Goal: Information Seeking & Learning: Learn about a topic

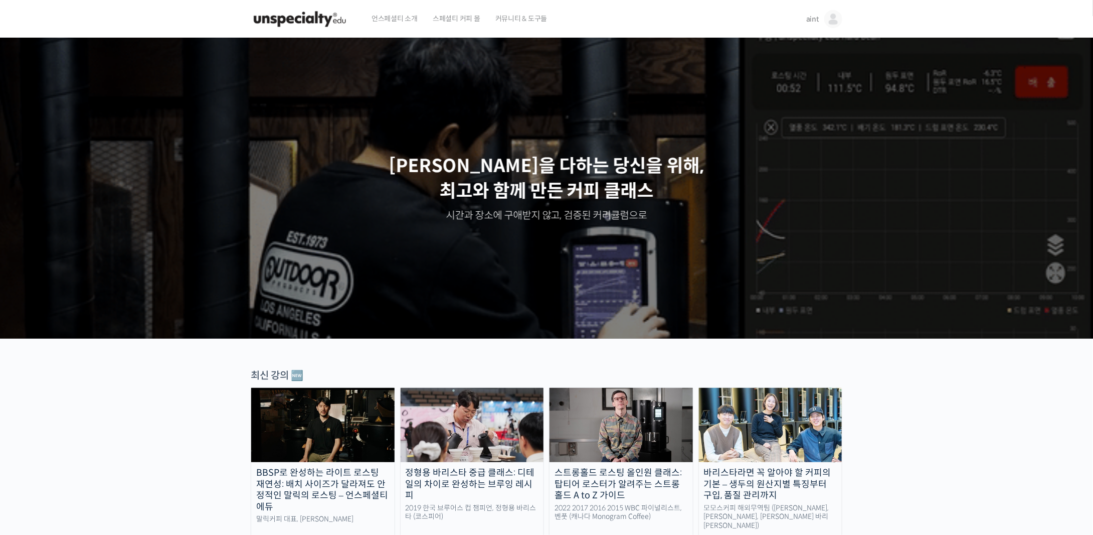
click at [811, 14] on link "aint" at bounding box center [824, 19] width 36 height 38
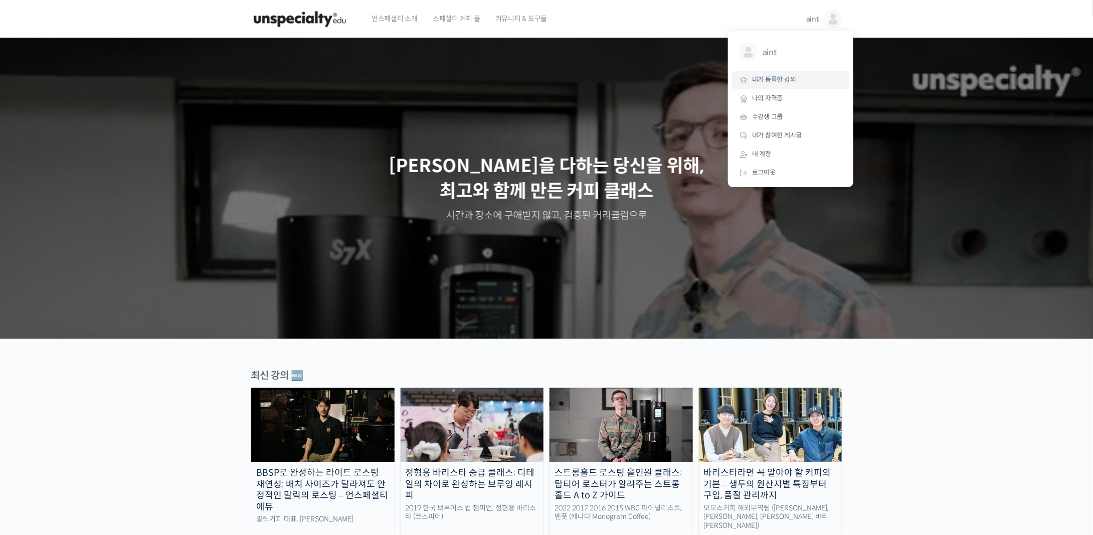
click at [786, 83] on span "내가 등록한 강의" at bounding box center [774, 79] width 44 height 9
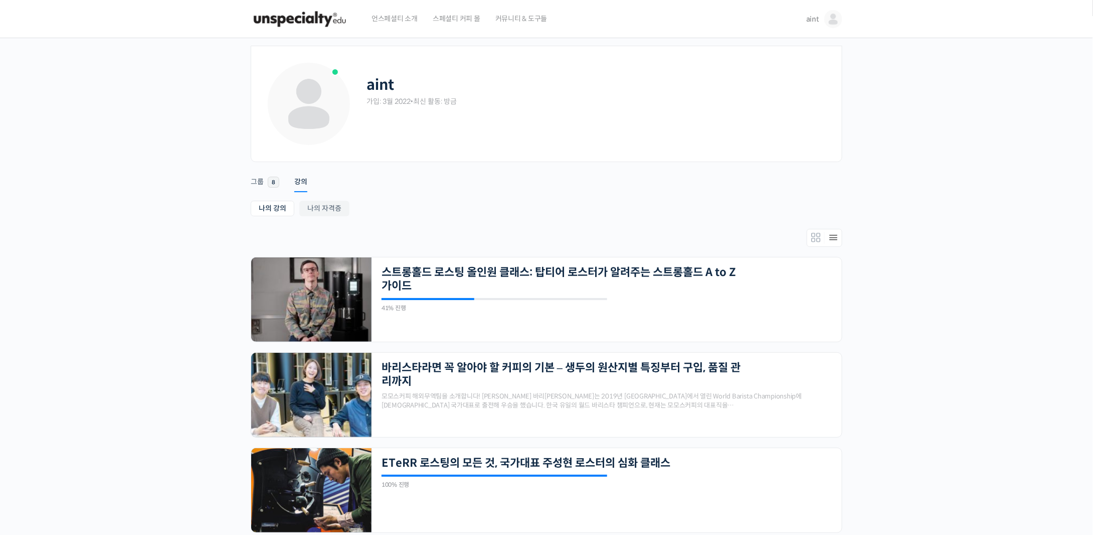
click at [466, 19] on span "스페셜티 커피 몰" at bounding box center [457, 18] width 48 height 38
click at [381, 25] on span "언스페셜티 소개" at bounding box center [395, 18] width 46 height 38
click at [326, 24] on img at bounding box center [300, 19] width 98 height 30
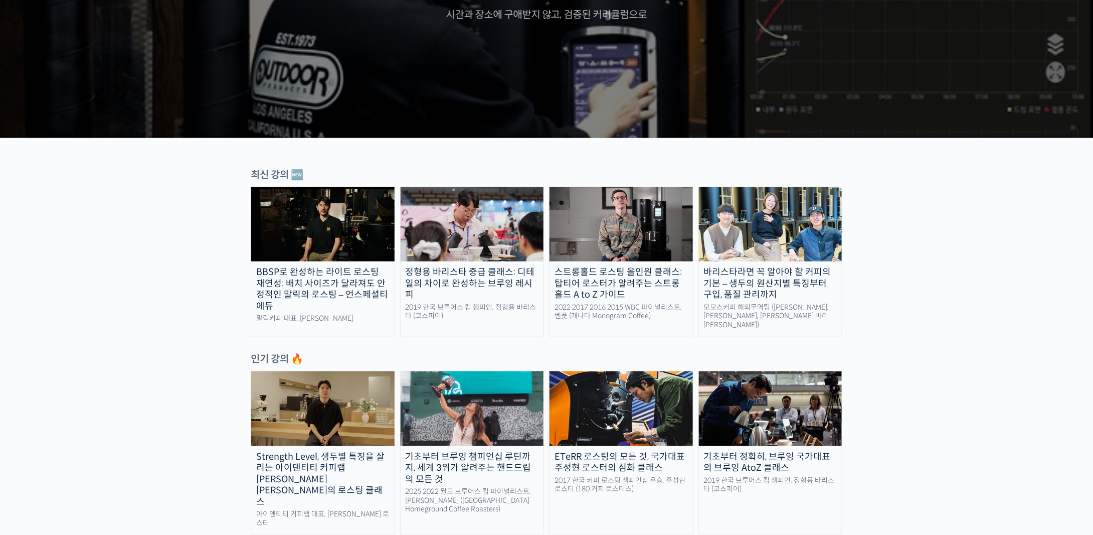
scroll to position [251, 0]
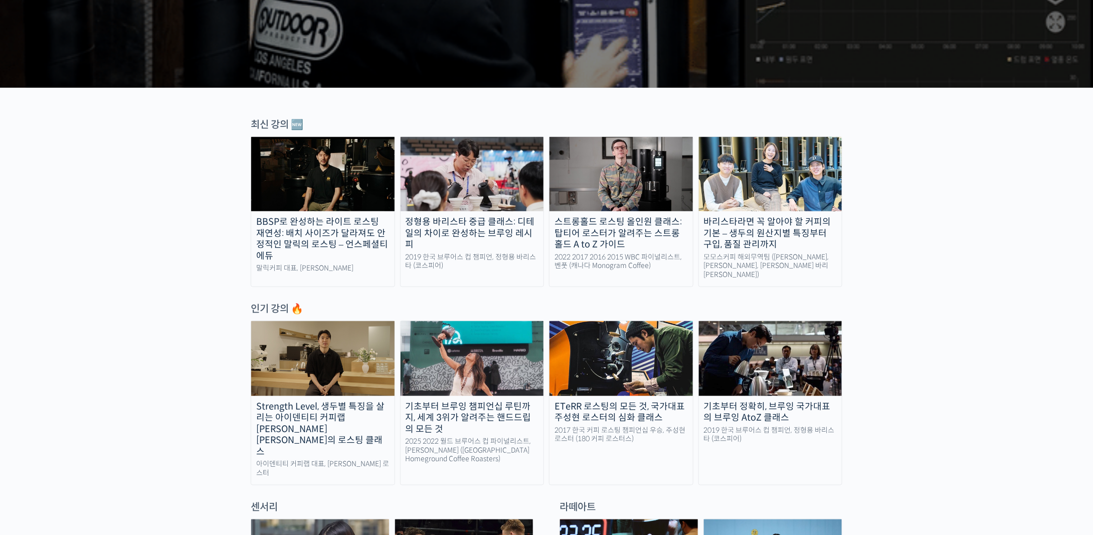
click at [305, 175] on img at bounding box center [322, 174] width 143 height 74
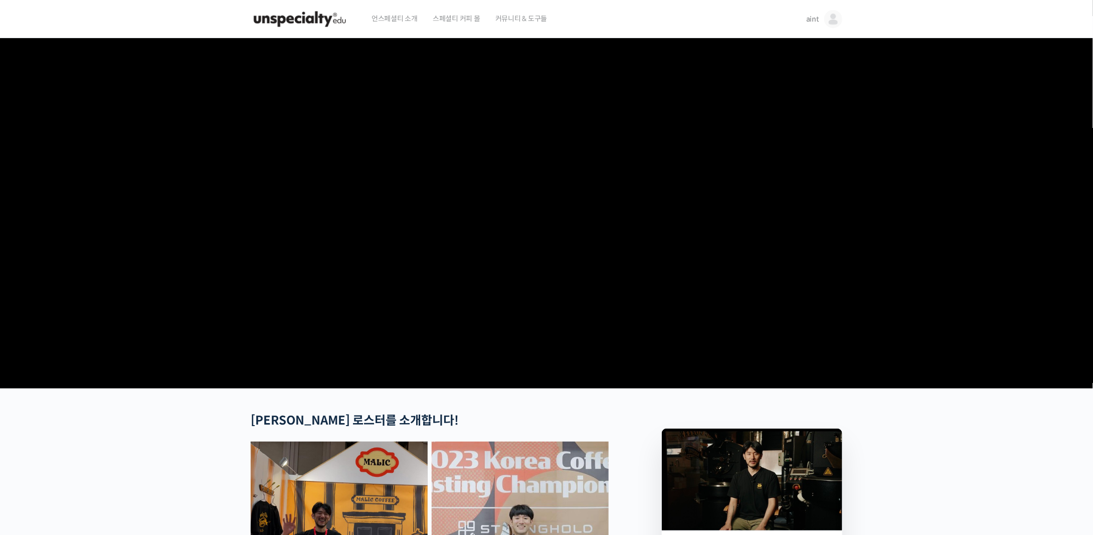
scroll to position [301, 0]
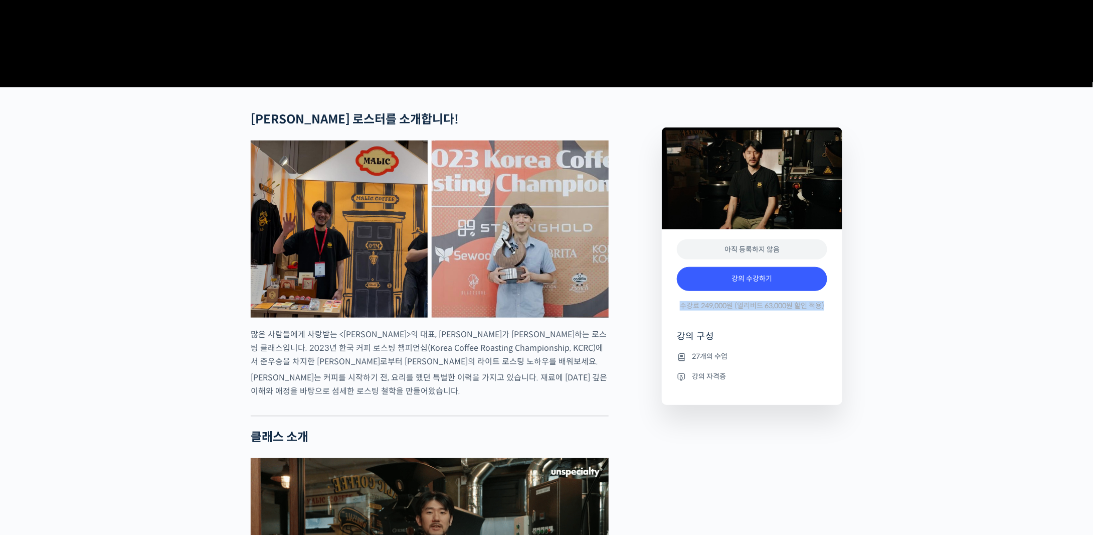
drag, startPoint x: 678, startPoint y: 339, endPoint x: 867, endPoint y: 335, distance: 189.6
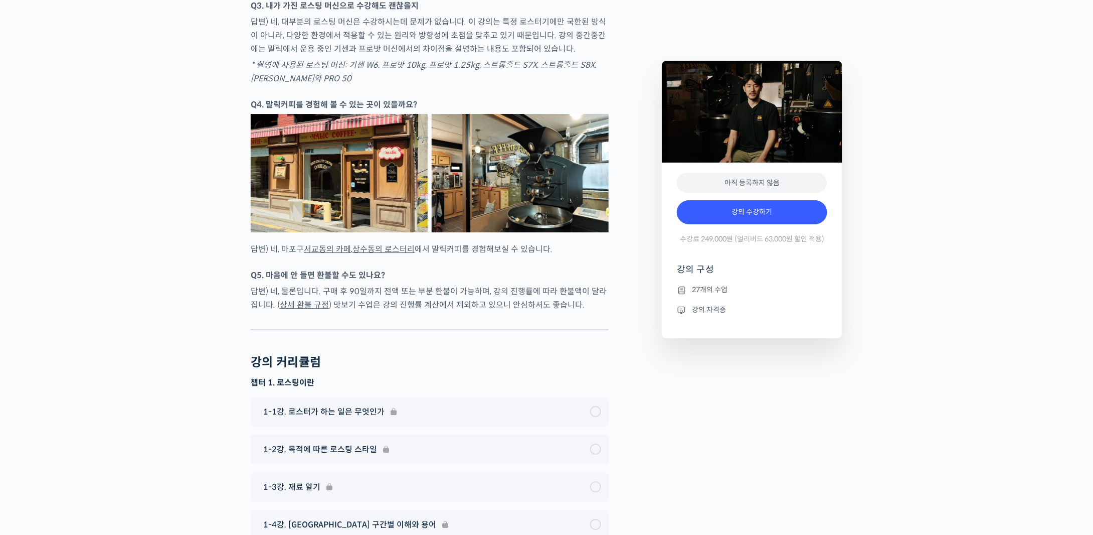
scroll to position [3460, 0]
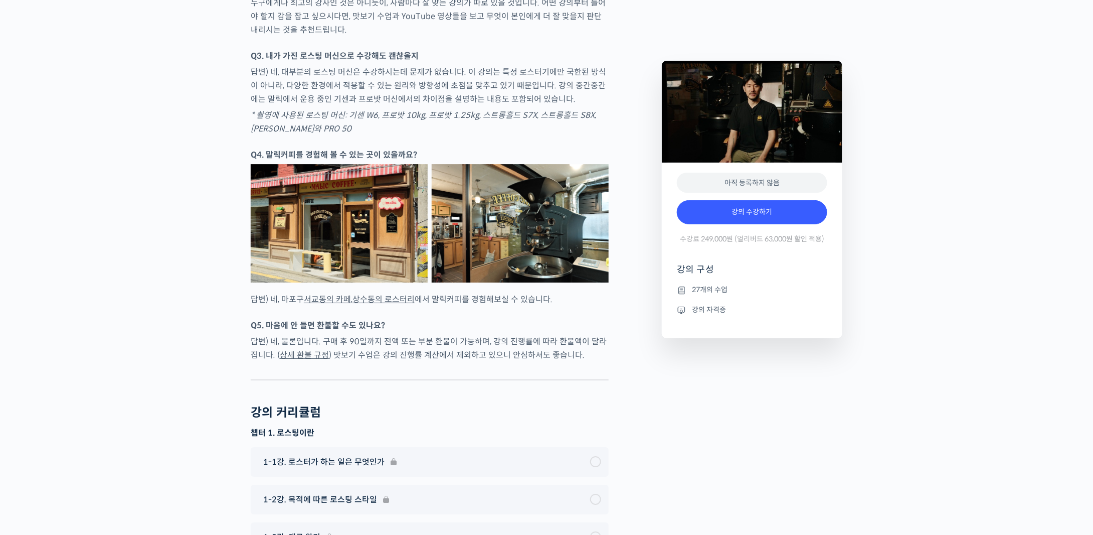
click at [486, 306] on p "답변) 네, 마포구 서교동의 카페 , 상수동의 로스터리 에서 말릭커피를 경험해보실 수 있습니다." at bounding box center [430, 299] width 358 height 14
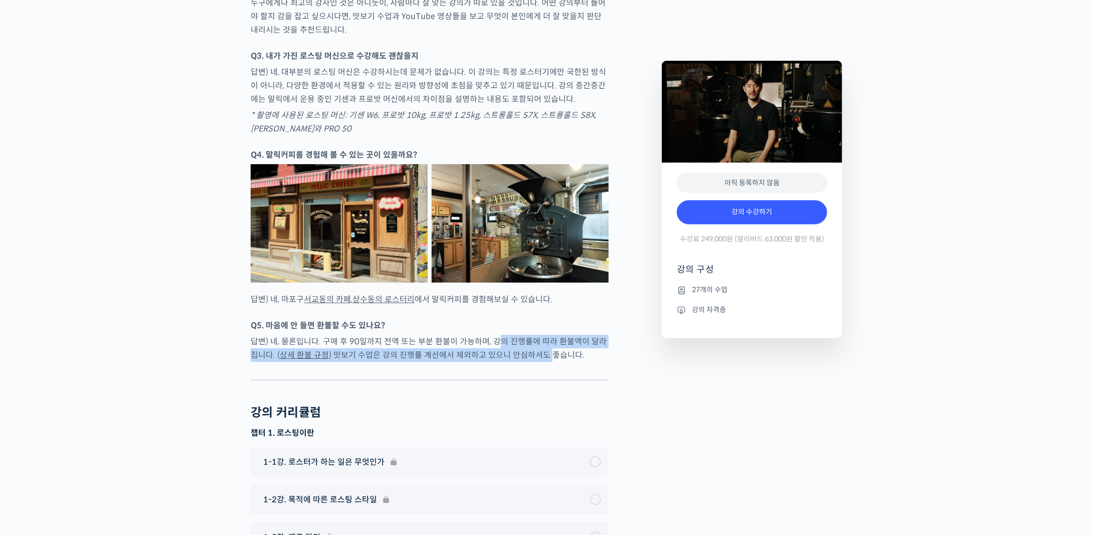
drag, startPoint x: 494, startPoint y: 359, endPoint x: 539, endPoint y: 374, distance: 47.1
click at [539, 362] on p "답변) 네, 물론입니다. 구매 후 90일까지 전액 또는 부분 환불이 가능하며, 강의 진행률에 따라 환불액이 달라집니다. ( 상세 환불 규정 )…" at bounding box center [430, 347] width 358 height 27
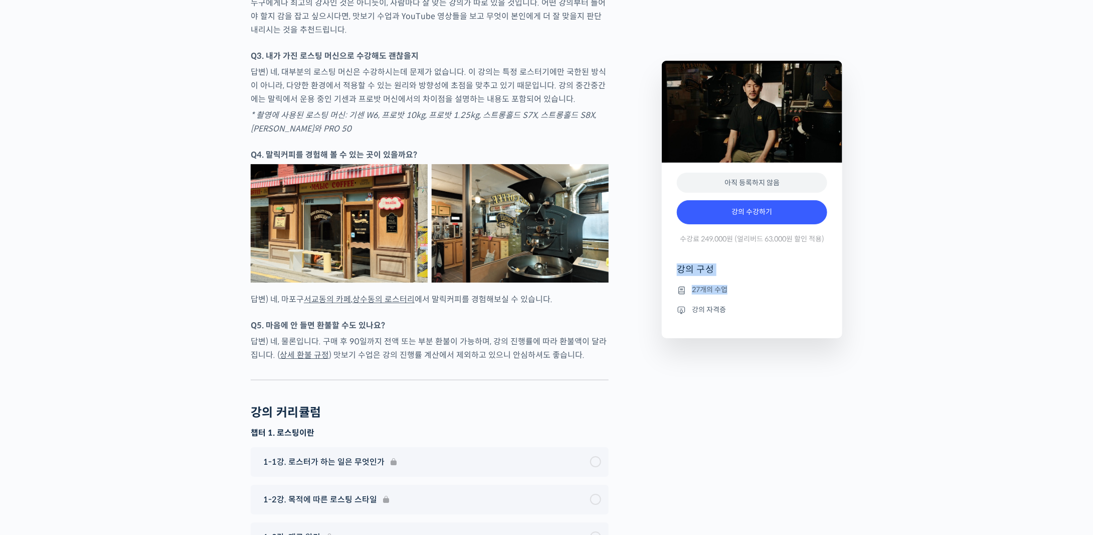
drag, startPoint x: 766, startPoint y: 244, endPoint x: 790, endPoint y: 301, distance: 62.0
click at [790, 301] on div "아직 등록하지 않음 강의 수강하기 수강료 249,000원 (얼리버드 63,000원 할인 적용) 강의 구성 27개의 수업 강의 자격증" at bounding box center [752, 250] width 181 height 176
click at [790, 301] on ul "27개의 수업 강의 자격증" at bounding box center [752, 311] width 150 height 55
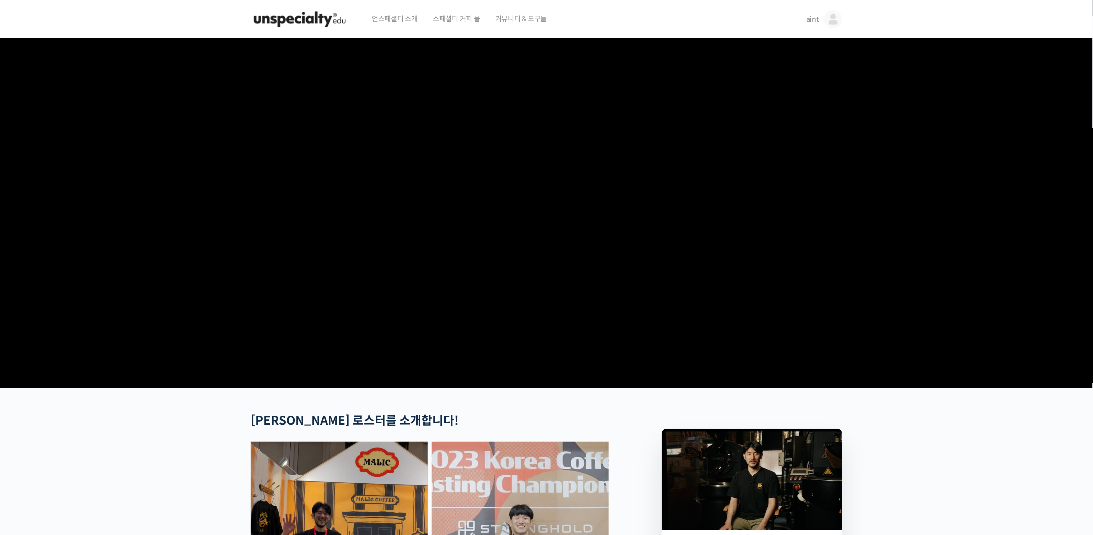
scroll to position [351, 0]
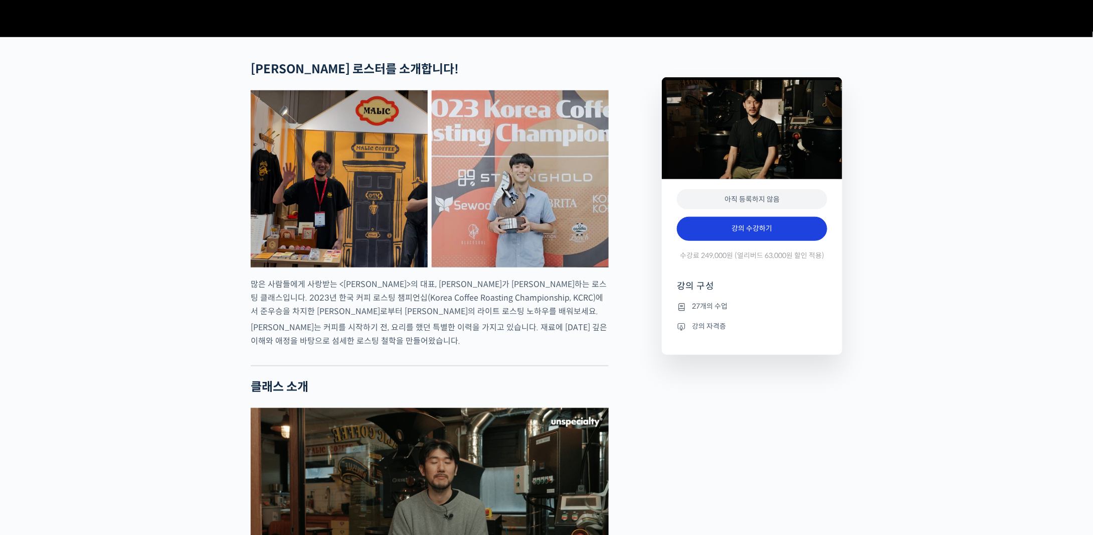
click at [718, 241] on link "강의 수강하기" at bounding box center [752, 229] width 150 height 24
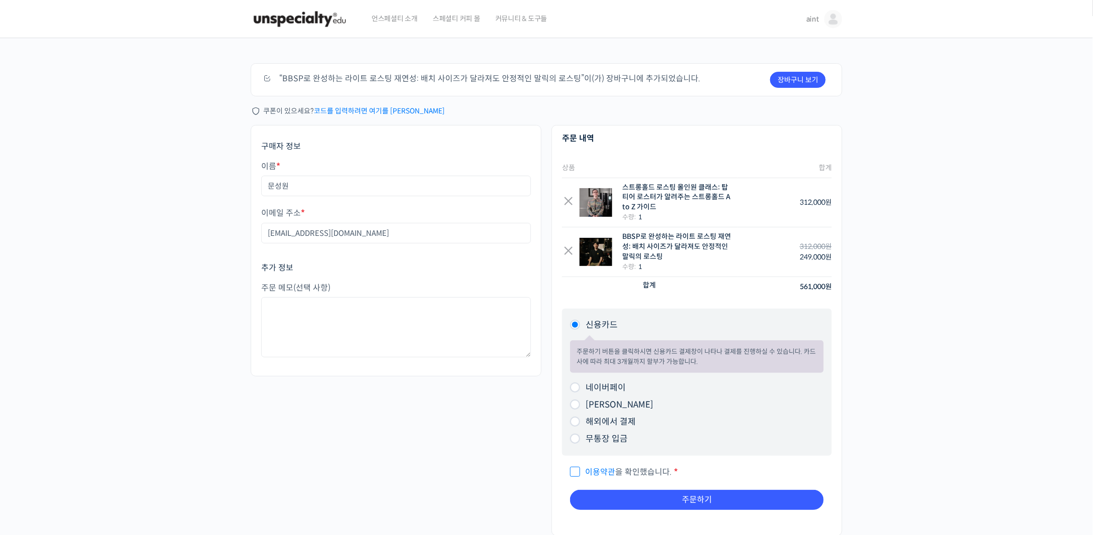
click at [377, 12] on span "언스페셜티 소개" at bounding box center [395, 18] width 46 height 38
click at [646, 241] on div "BBSP로 완성하는 라이트 로스팅 재연성: 배치 사이즈가 달라져도 안정적인 말릭의 로스팅" at bounding box center [676, 247] width 109 height 30
click at [562, 196] on div "×" at bounding box center [568, 202] width 13 height 13
click at [564, 199] on link "×" at bounding box center [568, 202] width 13 height 13
click at [815, 28] on link "aint" at bounding box center [824, 19] width 36 height 38
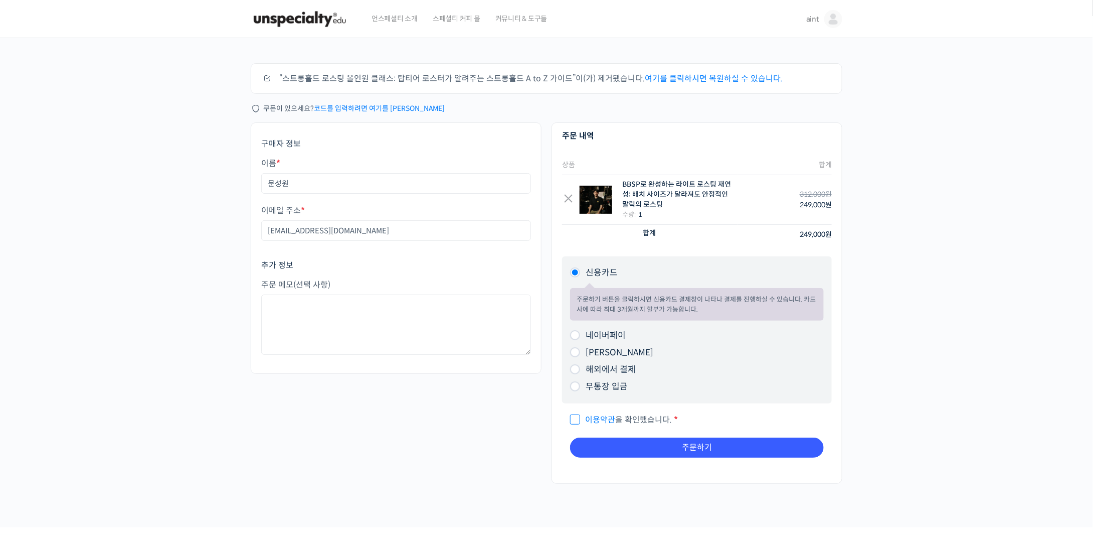
click at [809, 35] on link "aint" at bounding box center [824, 19] width 36 height 38
click at [792, 78] on span "내가 등록한 강의" at bounding box center [774, 79] width 44 height 9
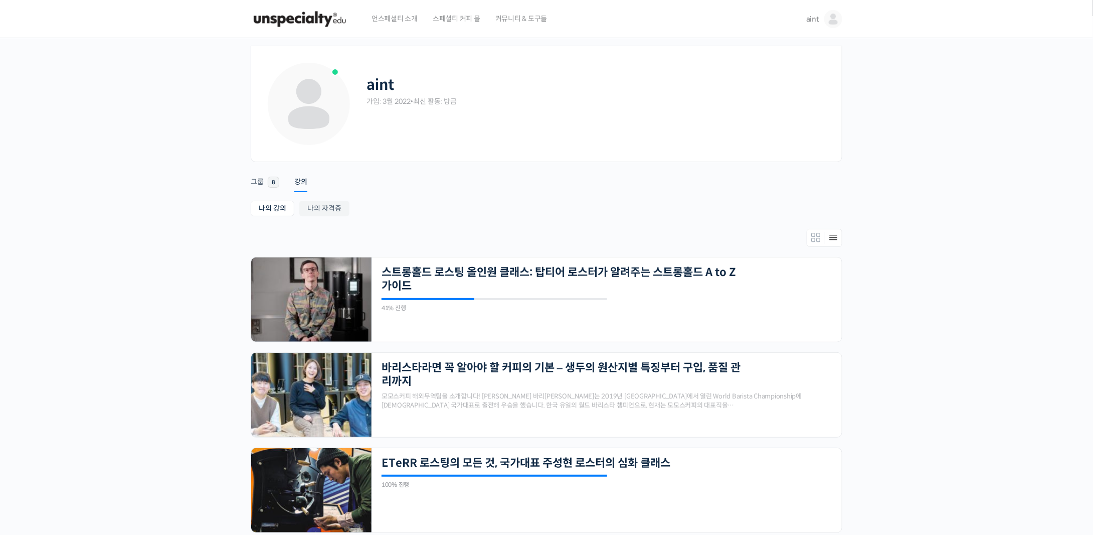
click at [805, 23] on div "aint aint @aint831648196943 내가 등록한 강의 나의 자격증 수강생 그룹 내가 참여한 게시글 내 계정 로그아웃" at bounding box center [822, 19] width 40 height 38
click at [815, 18] on span "aint" at bounding box center [812, 19] width 13 height 9
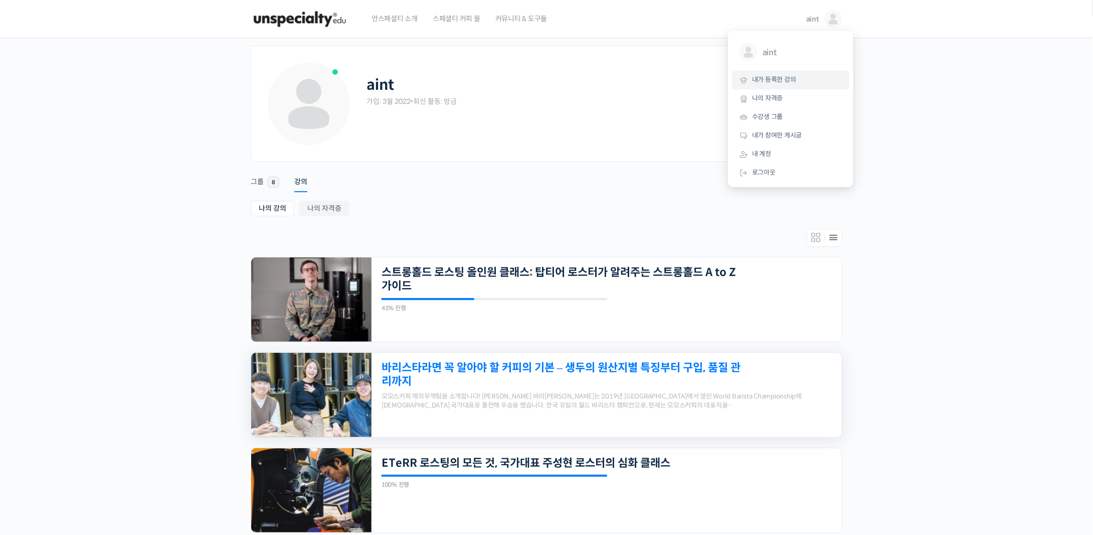
click at [705, 384] on link "바리스타라면 꼭 알아야 할 커피의 기본 – 생두의 원산지별 특징부터 구입, 품질 관리까지" at bounding box center [562, 375] width 360 height 28
click at [723, 375] on link "바리스타라면 꼭 알아야 할 커피의 기본 – 생두의 원산지별 특징부터 구입, 품질 관리까지" at bounding box center [562, 375] width 360 height 28
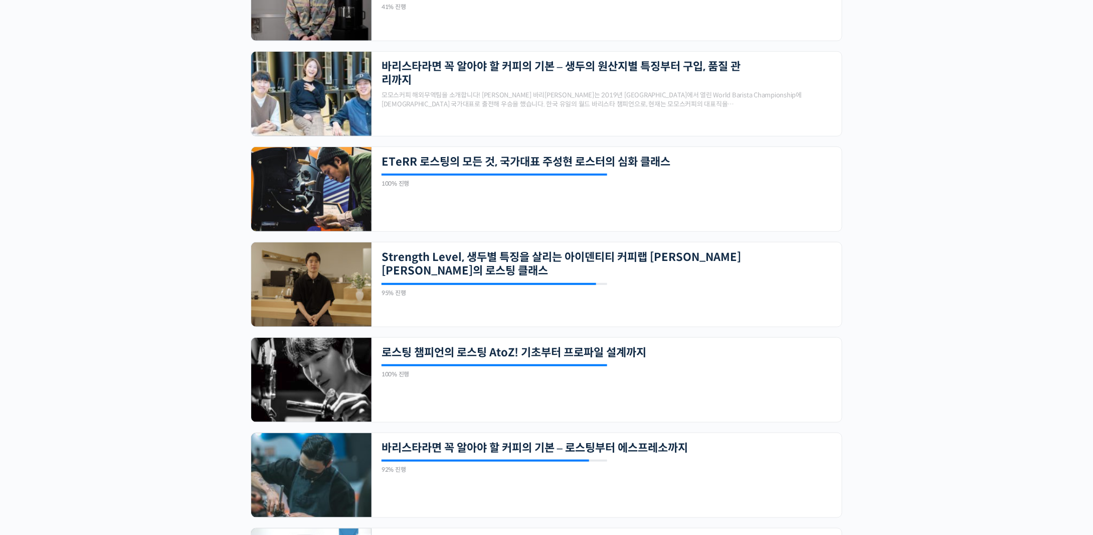
scroll to position [702, 0]
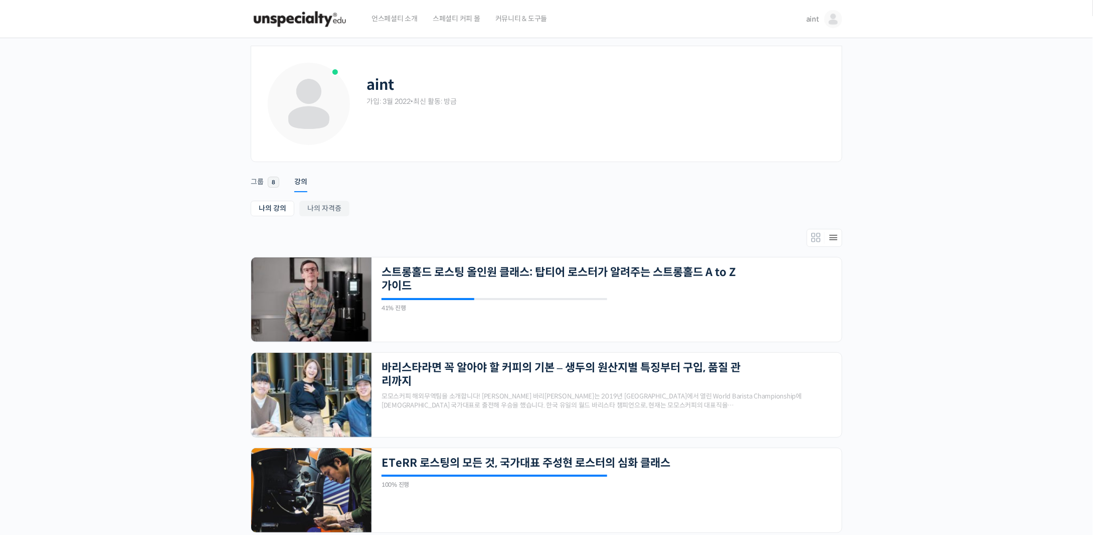
click at [824, 23] on link "aint" at bounding box center [824, 19] width 36 height 38
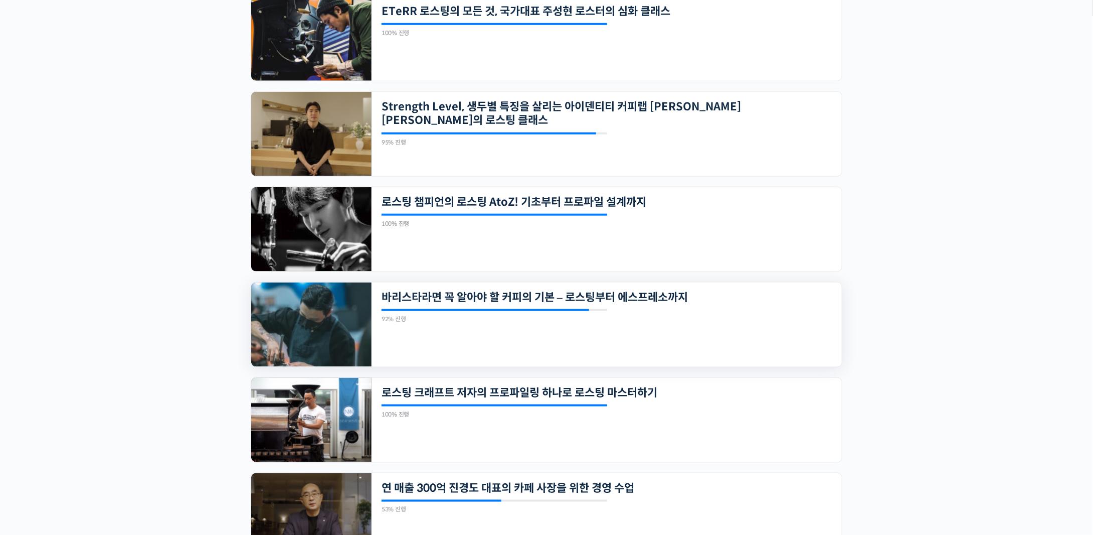
scroll to position [552, 0]
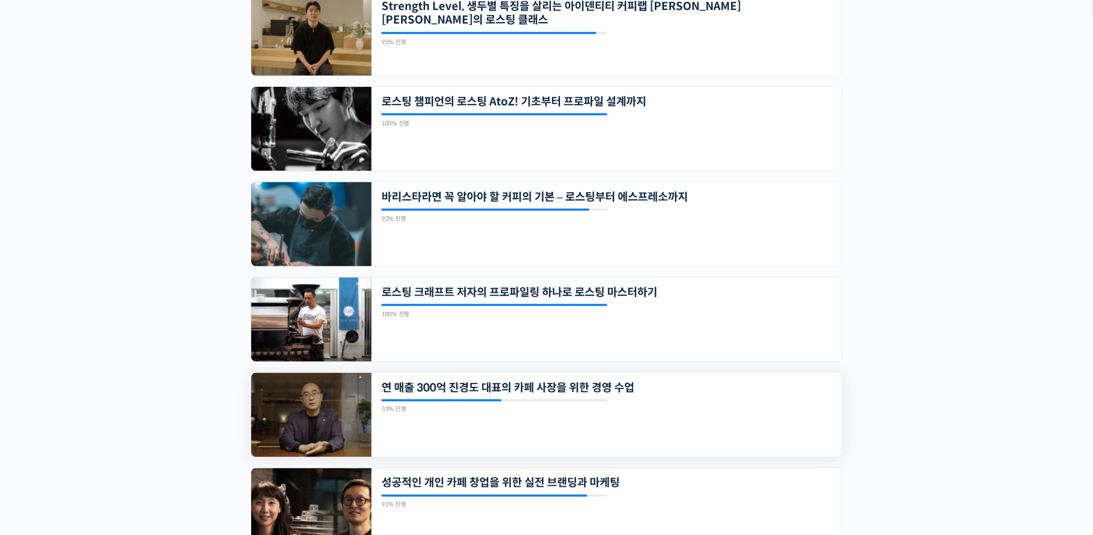
click at [345, 430] on img at bounding box center [311, 415] width 120 height 84
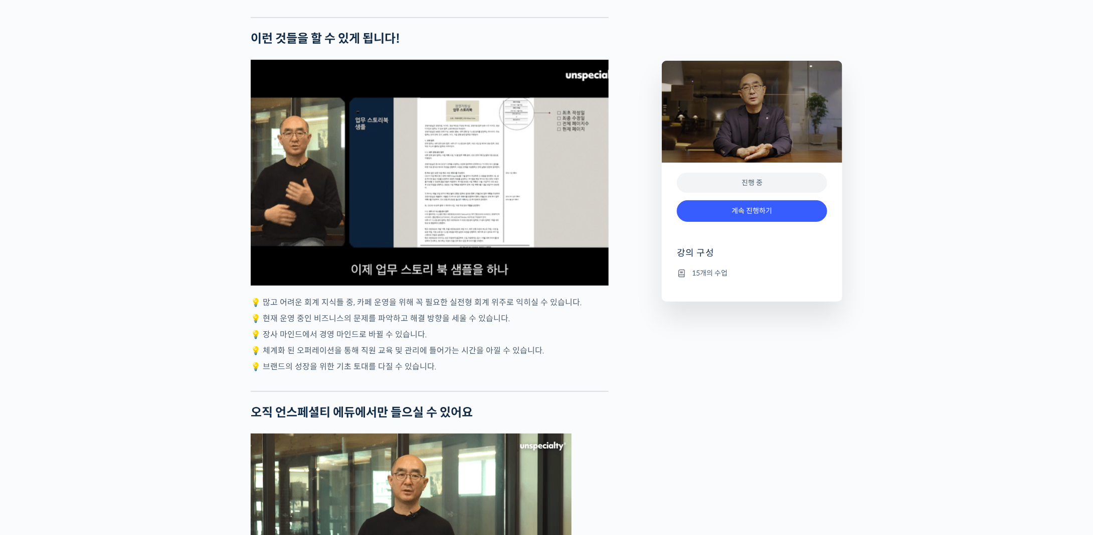
scroll to position [2557, 0]
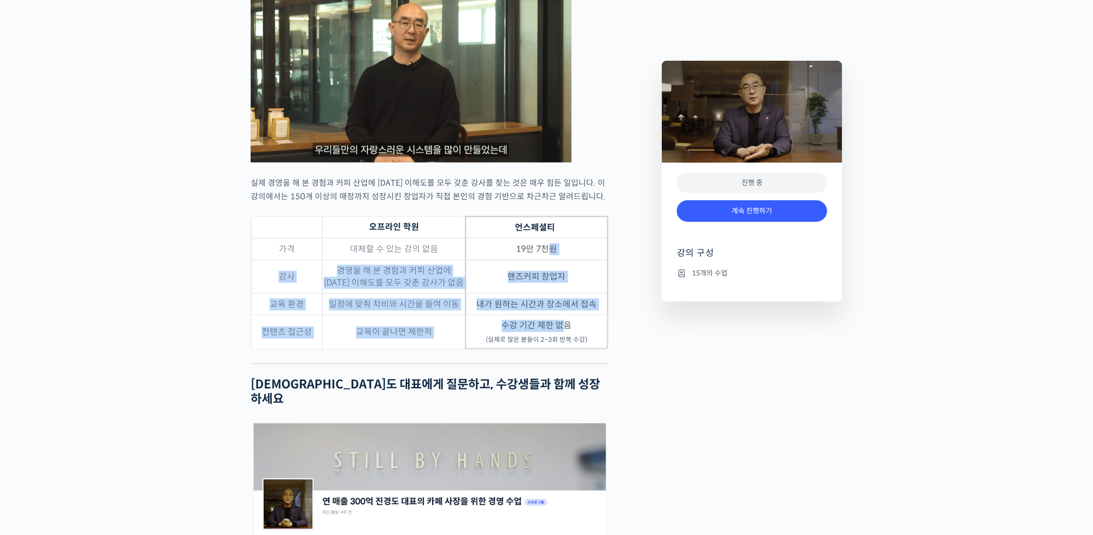
drag, startPoint x: 549, startPoint y: 273, endPoint x: 567, endPoint y: 348, distance: 77.8
click at [567, 348] on tbody "가격 대체할 수 있는 강의 없음 19만 7천원 강사 경영을 해 본 경험과 커피 산업에 [DATE] 이해도를 모두 갖춘 강사가 없음 핸즈커피 창…" at bounding box center [429, 293] width 357 height 111
click at [567, 348] on td "수강 기간 제한 없음 (실제로 많은 분들이 2~3회 반복 수강)" at bounding box center [536, 332] width 143 height 34
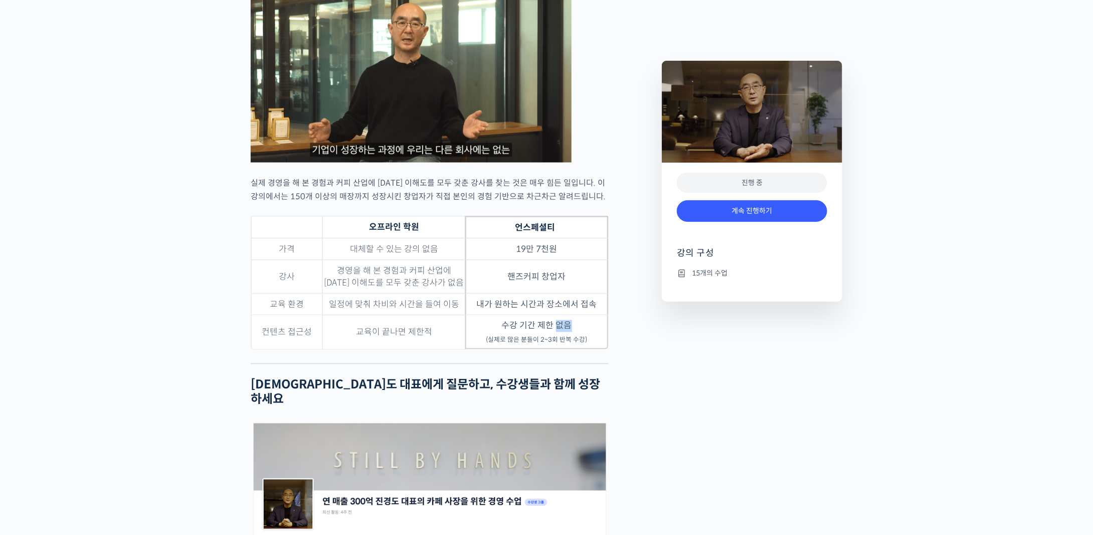
click at [567, 348] on td "수강 기간 제한 없음 (실제로 많은 분들이 2~3회 반복 수강)" at bounding box center [536, 332] width 143 height 34
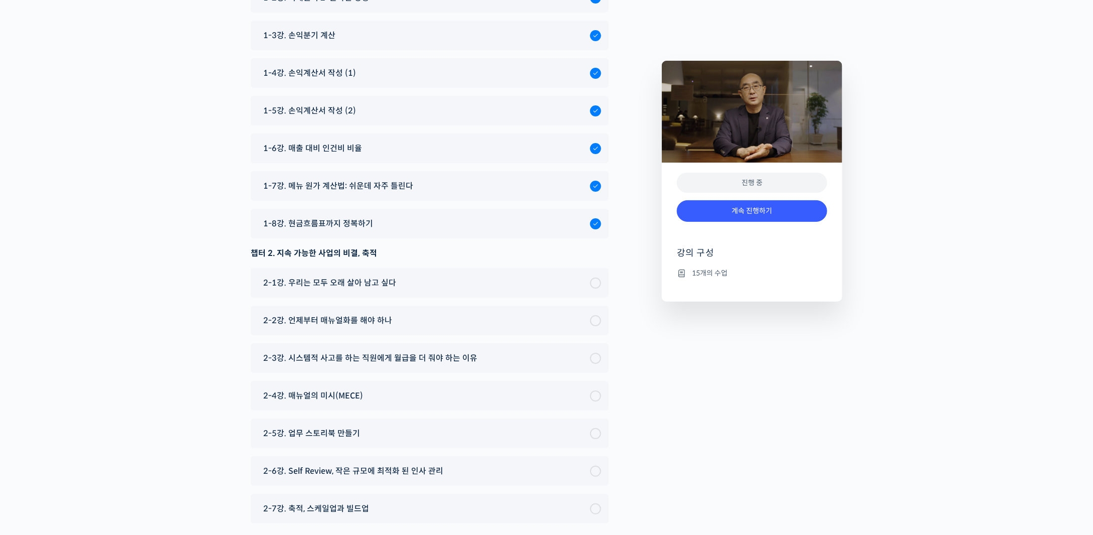
scroll to position [3778, 0]
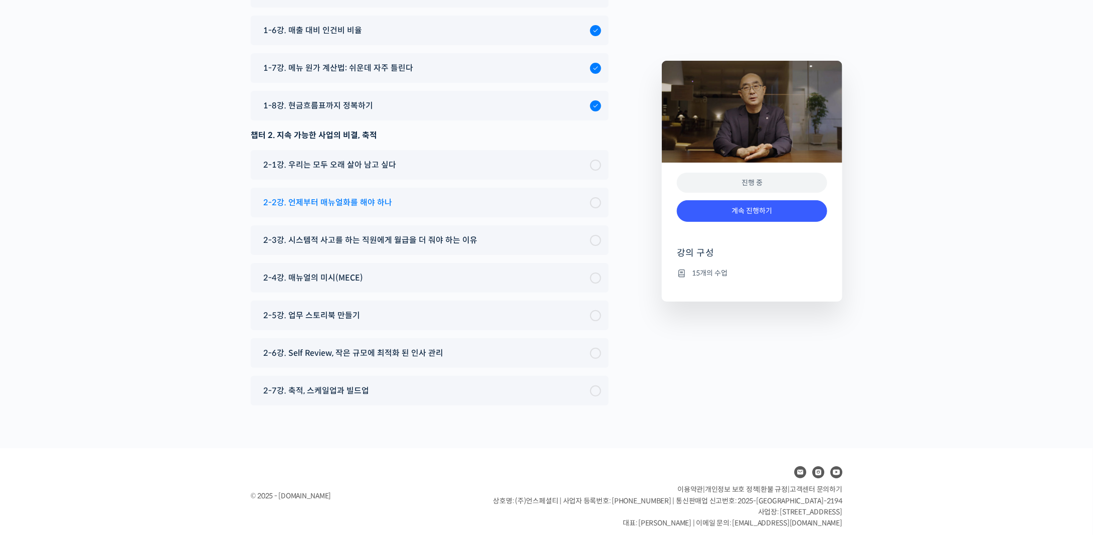
click at [482, 197] on div "2-2강. 언제부터 매뉴얼화를 해야 하나" at bounding box center [424, 203] width 332 height 14
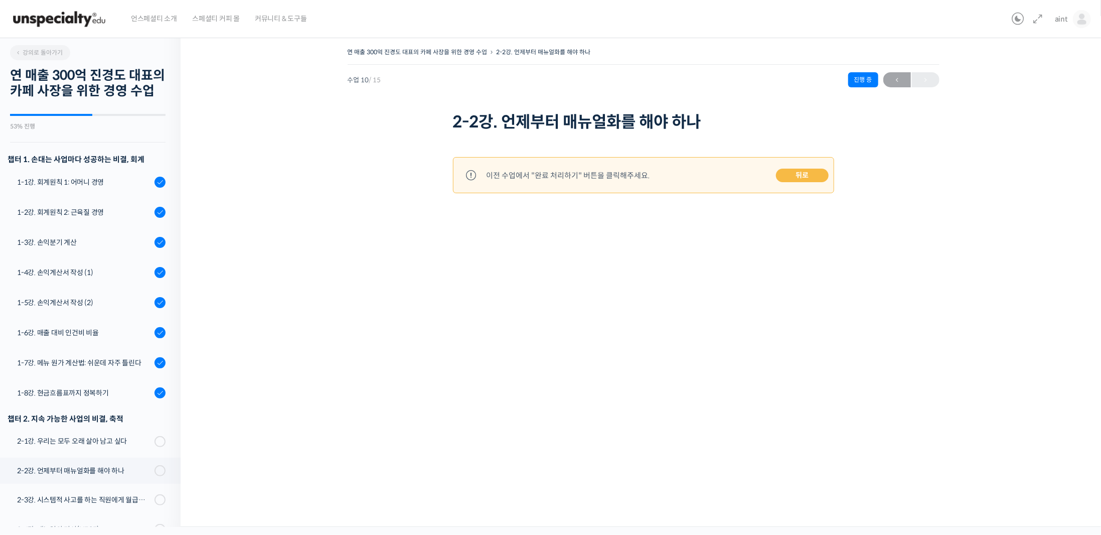
scroll to position [126, 0]
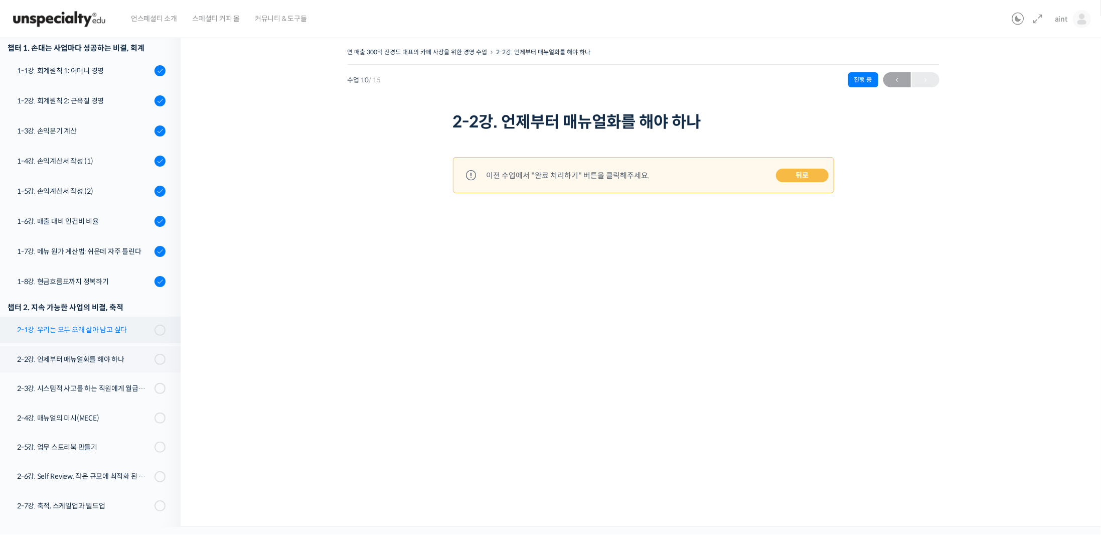
click at [121, 323] on link "2-1강. 우리는 모두 오래 살아 남고 싶다" at bounding box center [88, 329] width 186 height 26
click at [119, 327] on div "2-1강. 우리는 모두 오래 살아 남고 싶다" at bounding box center [84, 329] width 134 height 11
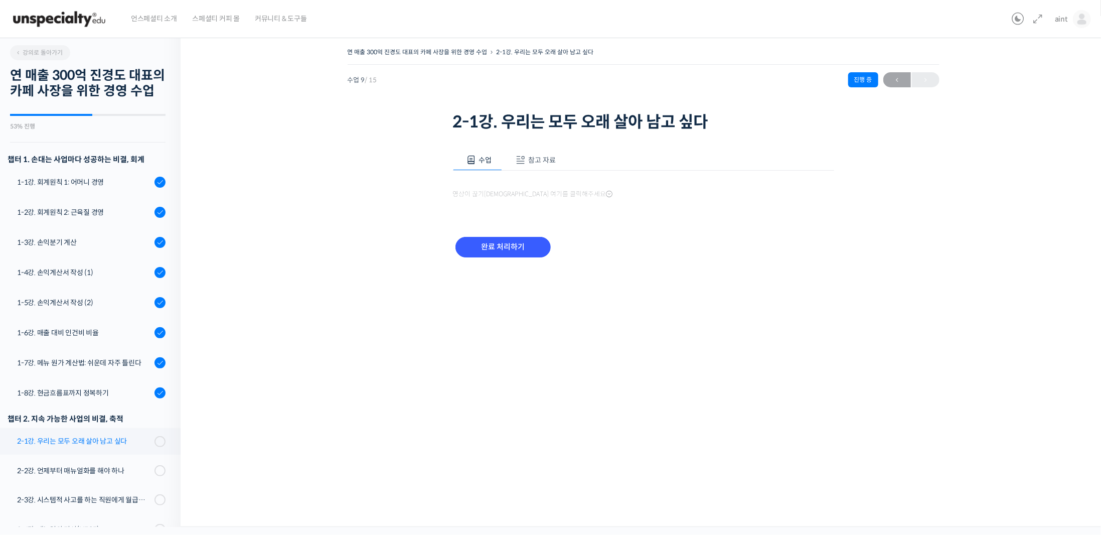
scroll to position [126, 0]
